Goal: Find specific page/section: Find specific page/section

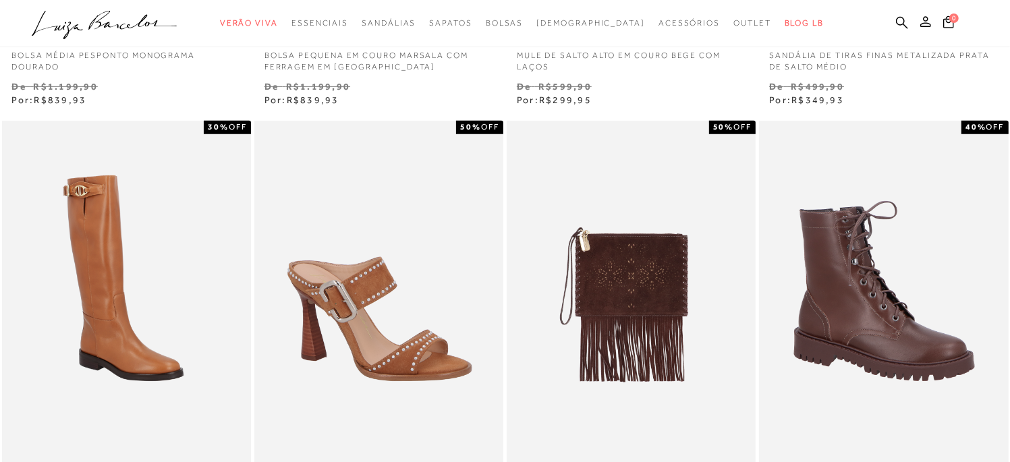
scroll to position [75, 0]
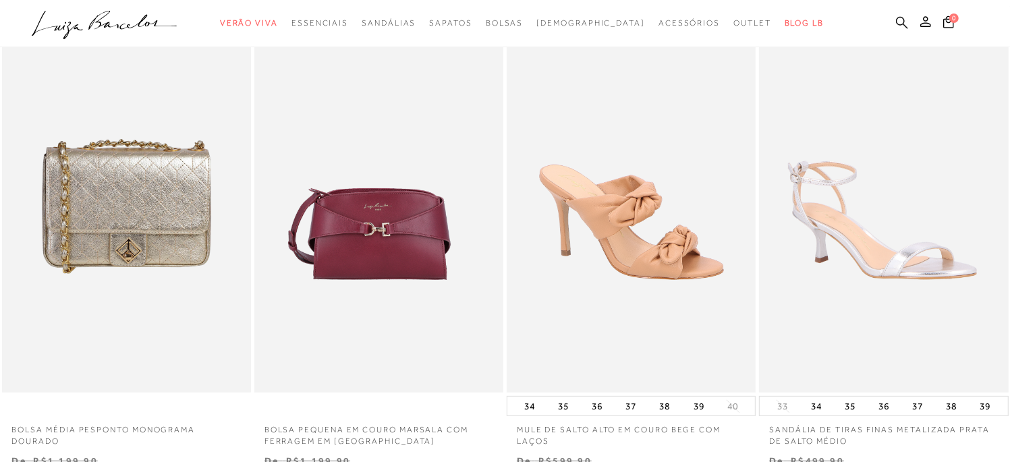
click at [903, 17] on icon at bounding box center [902, 22] width 12 height 12
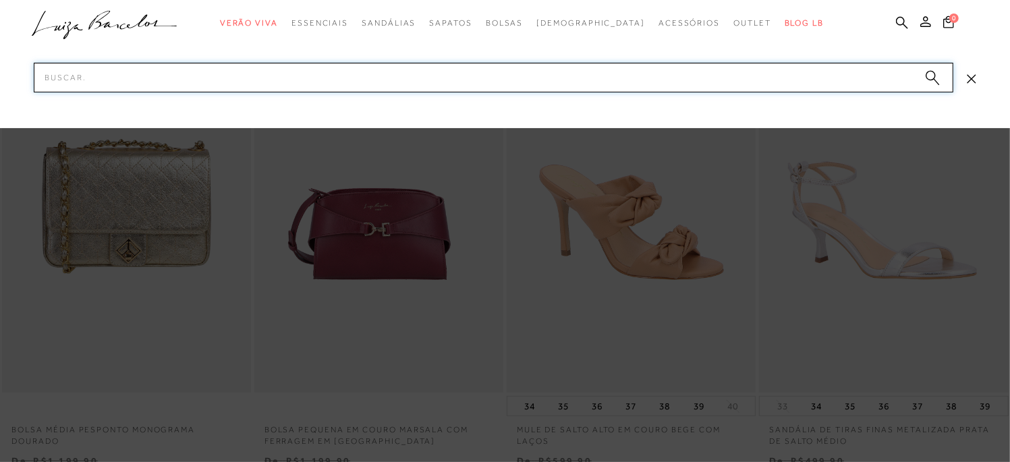
drag, startPoint x: 723, startPoint y: 78, endPoint x: 687, endPoint y: 79, distance: 36.5
click at [715, 78] on input "Pesquisar" at bounding box center [494, 78] width 920 height 30
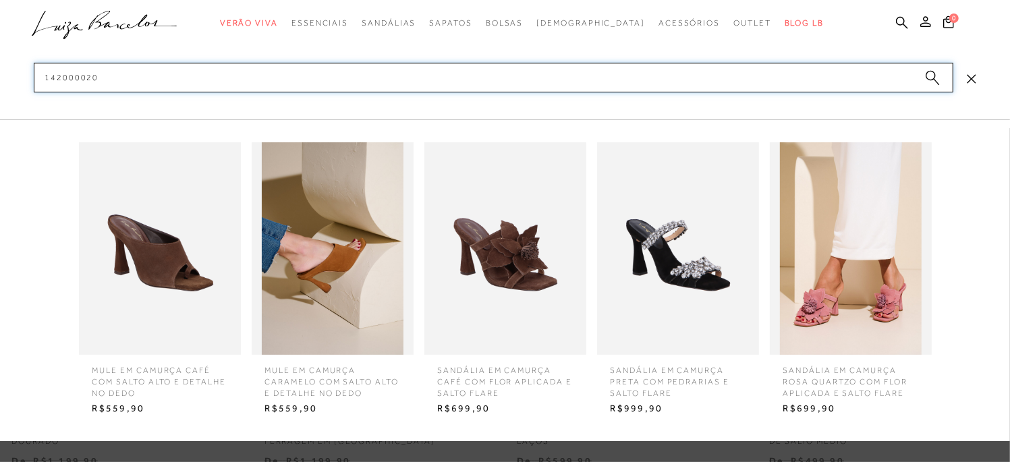
click at [724, 77] on input "142000020" at bounding box center [494, 78] width 920 height 30
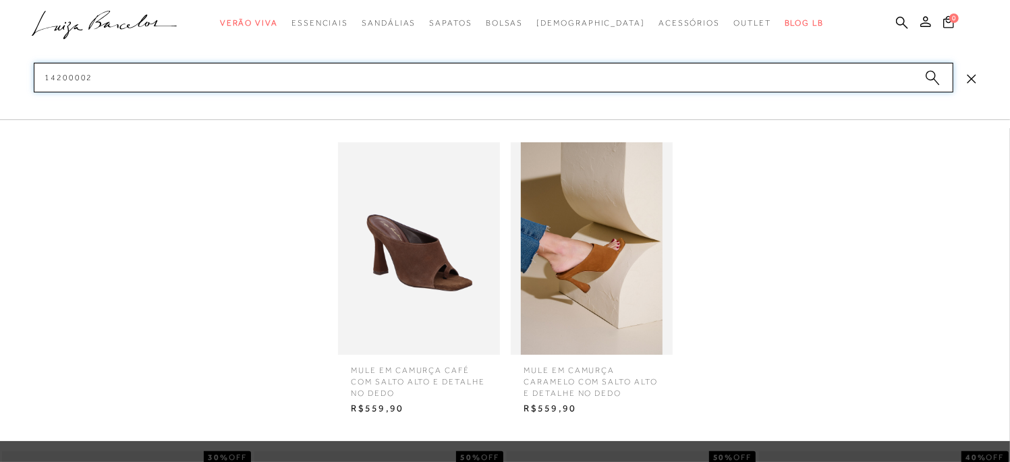
scroll to position [150, 0]
type input "14200002"
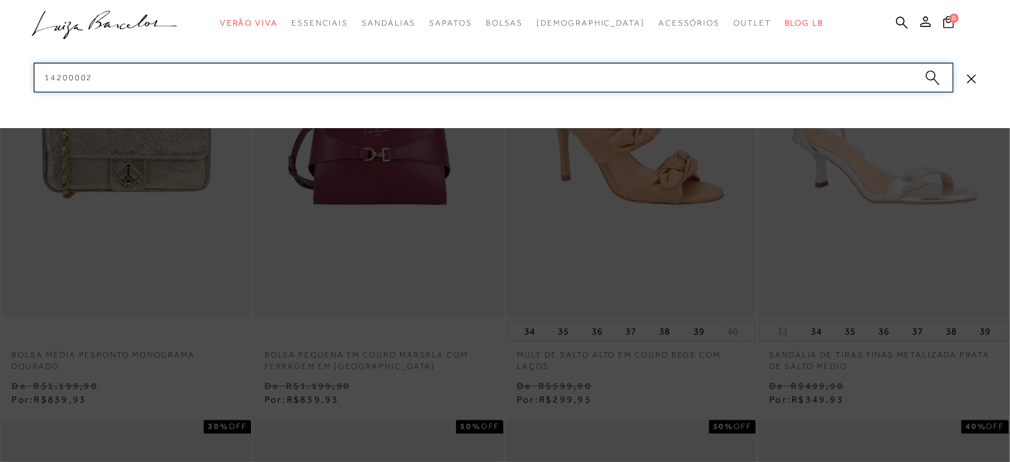
click at [582, 79] on input "14200002" at bounding box center [494, 78] width 920 height 30
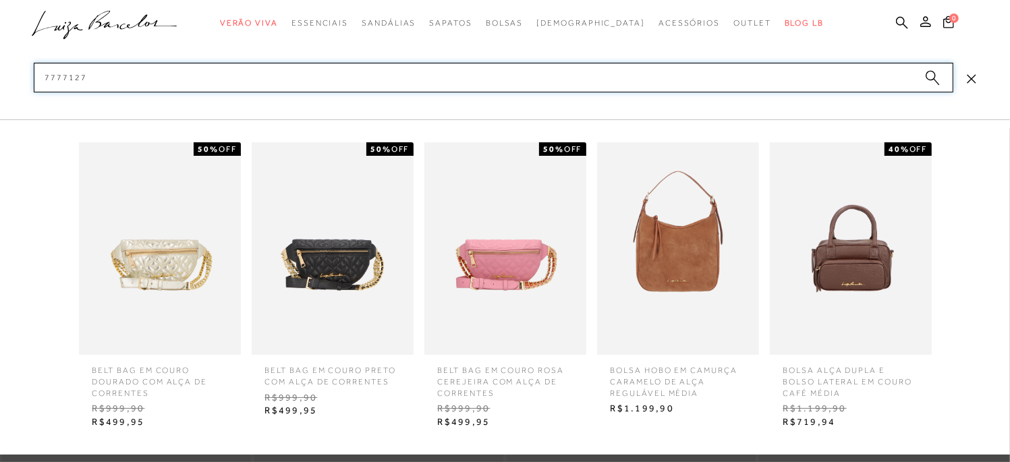
type input "77771277"
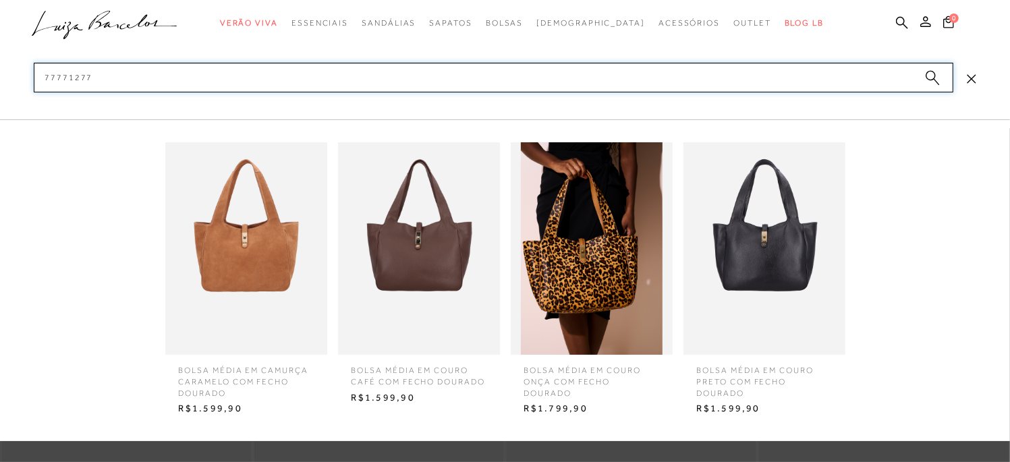
click at [291, 79] on input "77771277" at bounding box center [494, 78] width 920 height 30
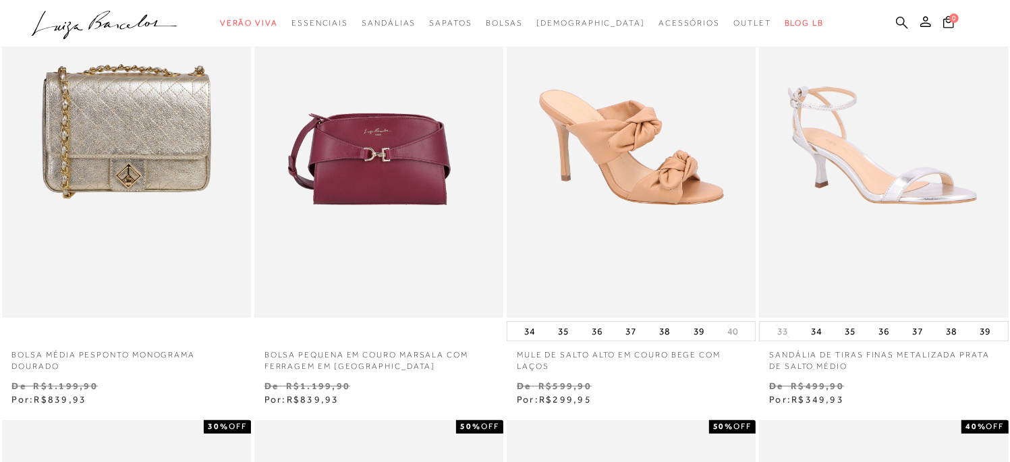
click at [902, 22] on icon at bounding box center [902, 22] width 12 height 13
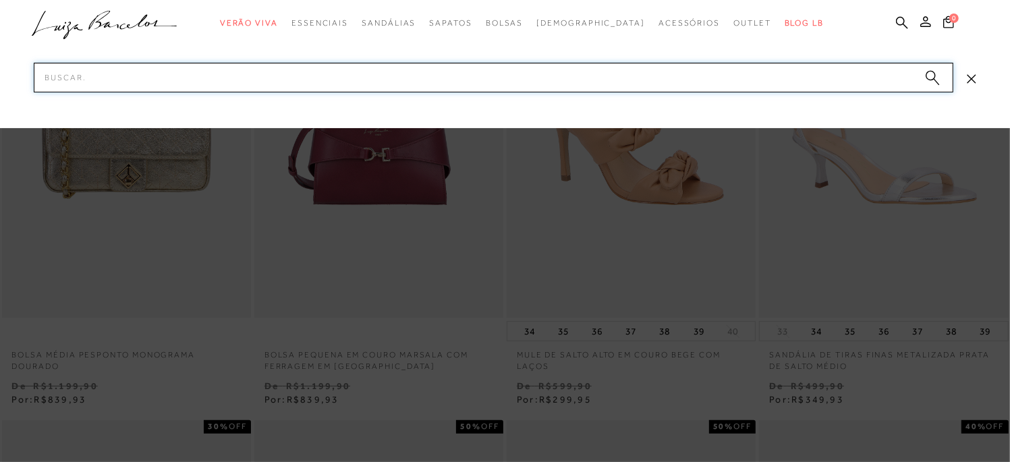
click at [746, 76] on input "Pesquisar" at bounding box center [494, 78] width 920 height 30
click at [842, 67] on input "77771177" at bounding box center [494, 78] width 920 height 30
type input "7"
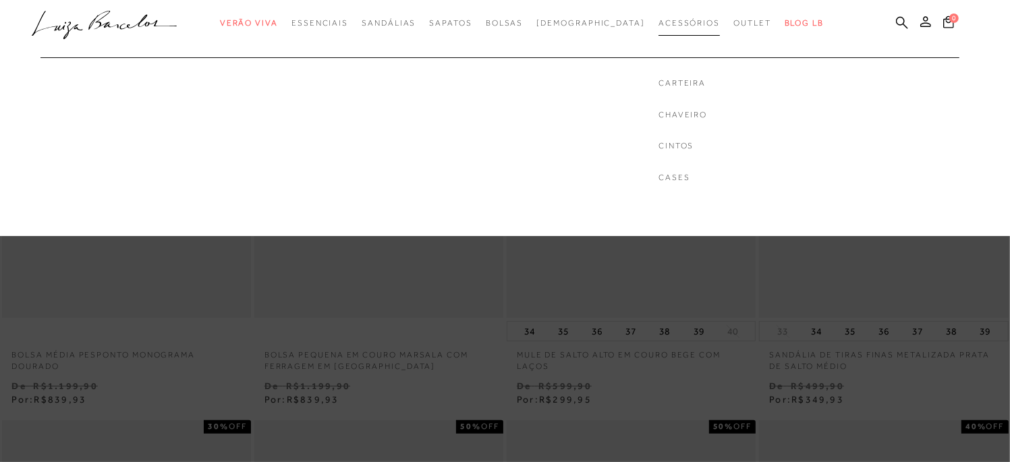
click at [658, 21] on span "Acessórios" at bounding box center [688, 22] width 61 height 9
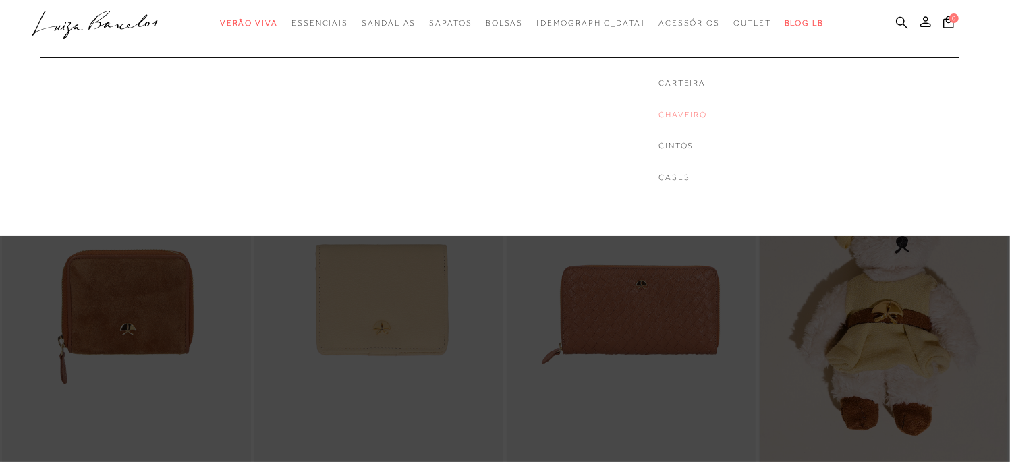
click at [658, 117] on link "Chaveiro" at bounding box center [682, 114] width 49 height 11
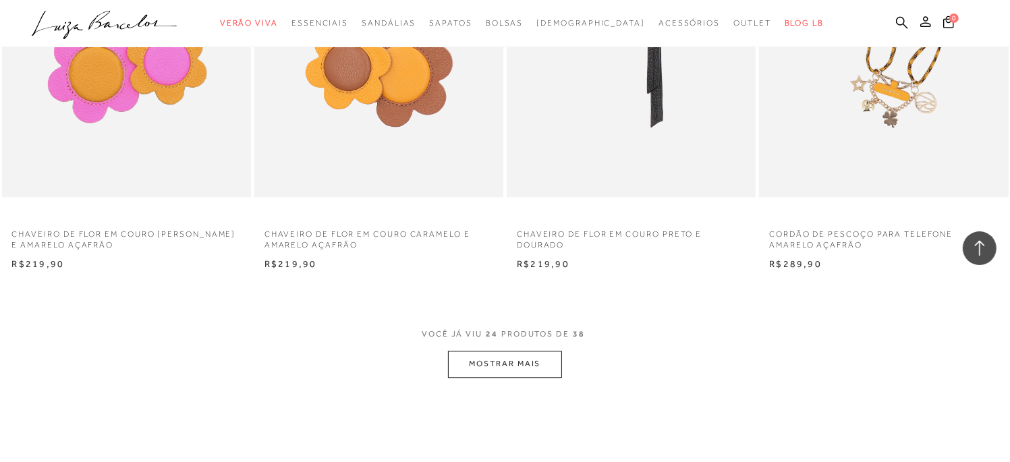
scroll to position [2848, 0]
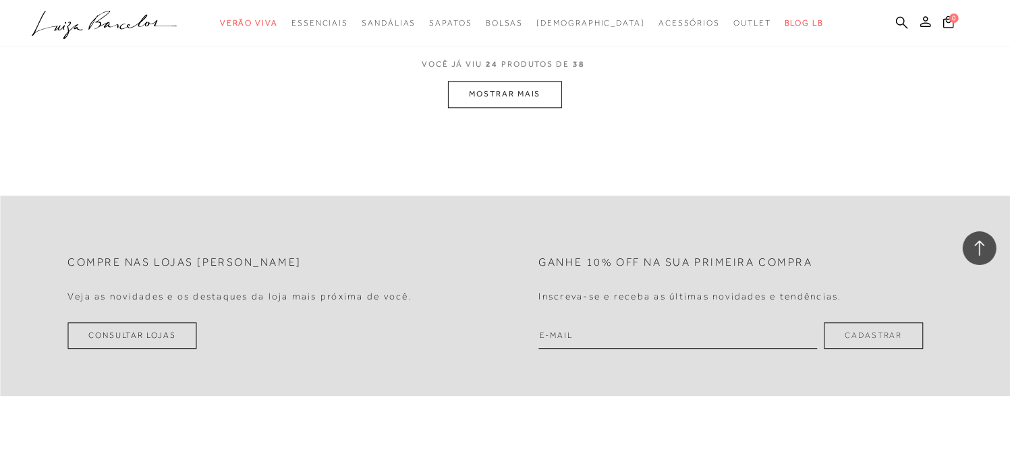
click at [521, 101] on button "MOSTRAR MAIS" at bounding box center [504, 94] width 113 height 26
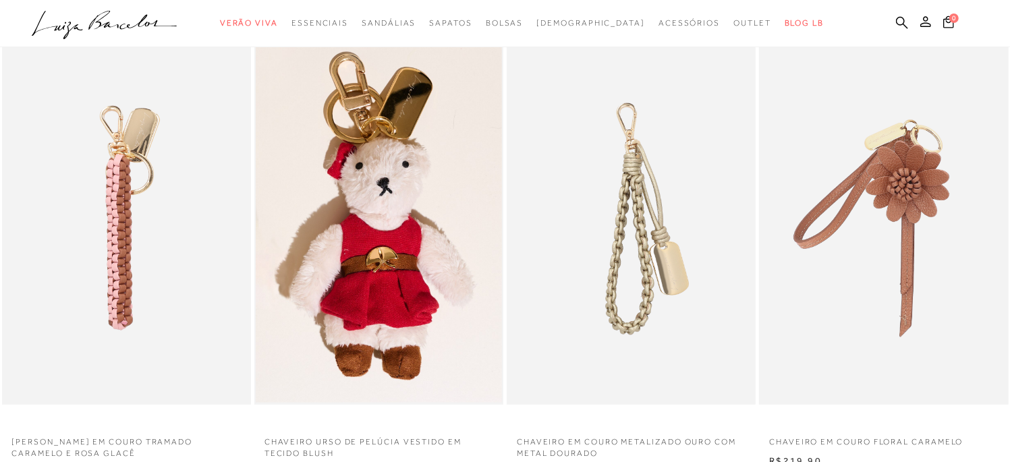
scroll to position [150, 0]
